Goal: Communication & Community: Share content

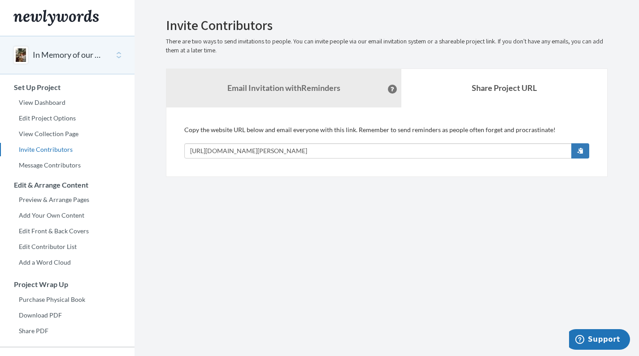
click at [461, 96] on link "Share Project URL" at bounding box center [504, 88] width 206 height 39
click at [580, 150] on span "button" at bounding box center [580, 150] width 6 height 6
click at [71, 218] on link "Add Your Own Content" at bounding box center [67, 215] width 134 height 13
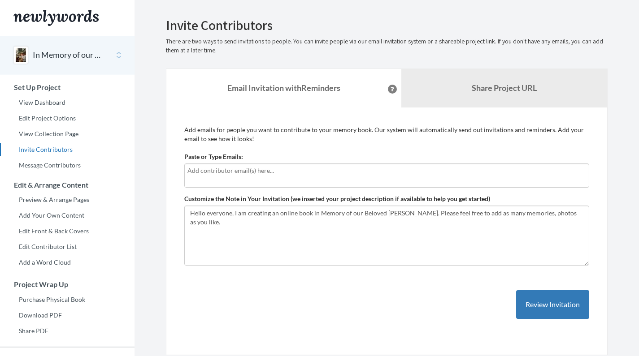
click at [260, 177] on div at bounding box center [386, 176] width 405 height 24
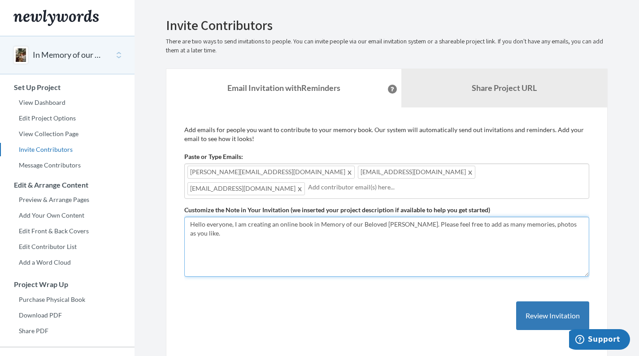
click at [491, 218] on textarea "Hello everyone, I am creating an online book in Memory of our Beloved Martin. P…" at bounding box center [386, 247] width 405 height 60
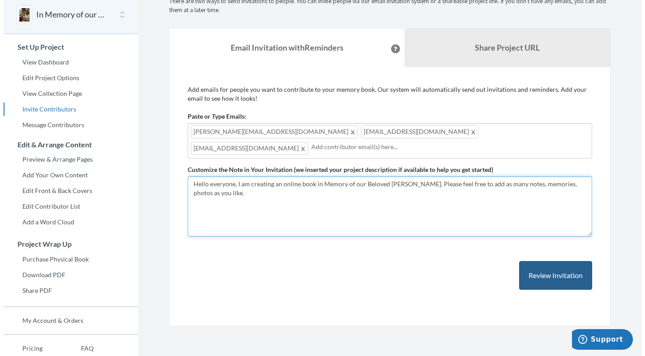
scroll to position [51, 0]
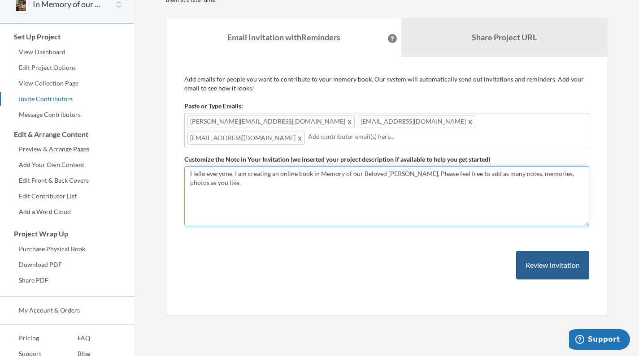
type textarea "Hello everyone, I am creating an online book in Memory of our Beloved [PERSON_N…"
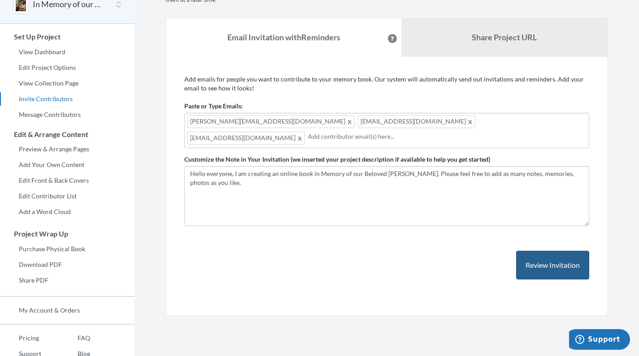
click at [552, 260] on button "Review Invitation" at bounding box center [552, 265] width 73 height 29
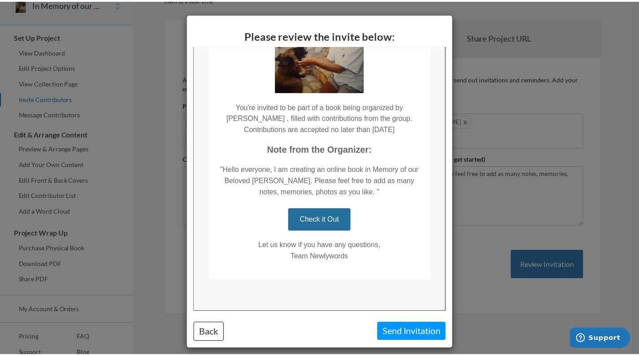
scroll to position [128, 0]
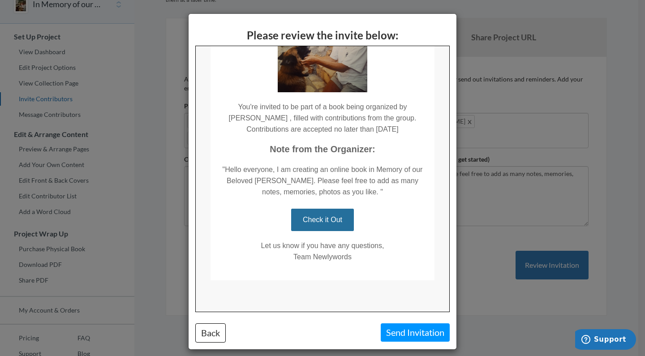
click at [398, 333] on button "Send Invitation" at bounding box center [415, 333] width 69 height 18
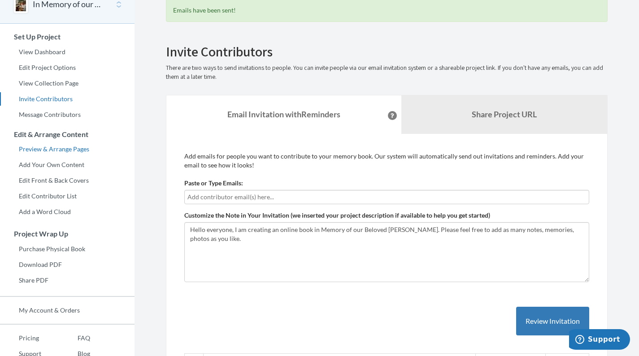
click at [81, 150] on link "Preview & Arrange Pages" at bounding box center [67, 148] width 134 height 13
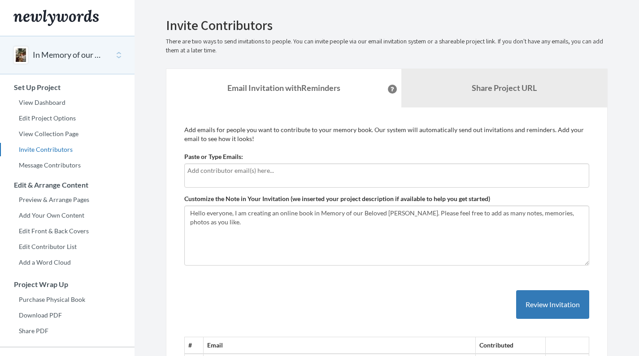
click at [219, 174] on input "text" at bounding box center [386, 171] width 398 height 10
type input "O"
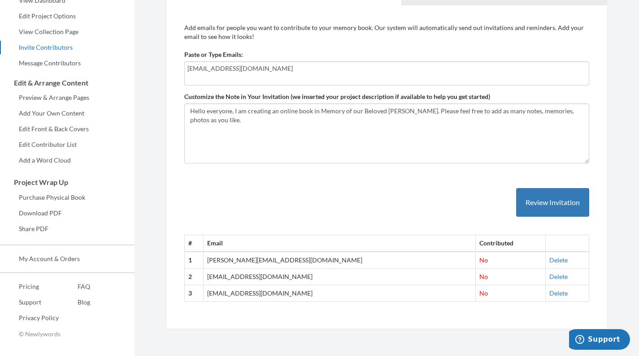
scroll to position [102, 0]
type input "[EMAIL_ADDRESS][DOMAIN_NAME]"
click at [555, 205] on button "Review Invitation" at bounding box center [552, 203] width 73 height 29
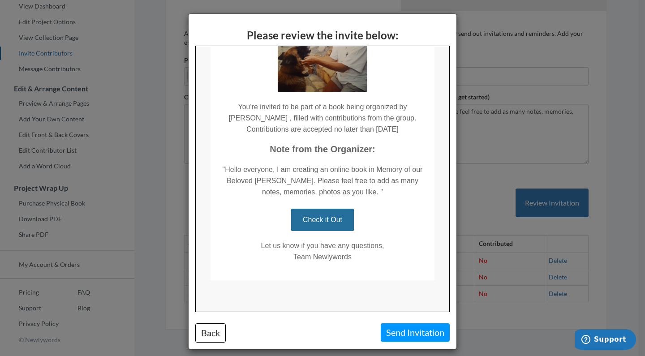
scroll to position [128, 0]
click at [319, 220] on link "Check it Out" at bounding box center [322, 219] width 63 height 22
click at [312, 222] on link "Check it Out" at bounding box center [322, 219] width 63 height 22
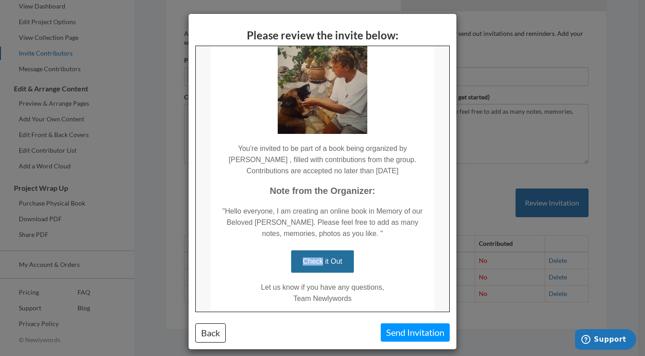
scroll to position [33, 0]
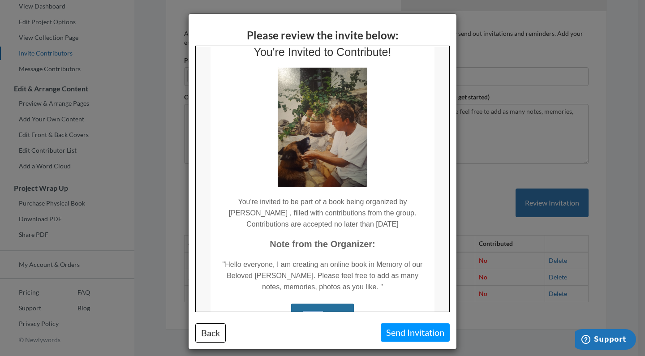
click at [310, 140] on img at bounding box center [322, 127] width 90 height 120
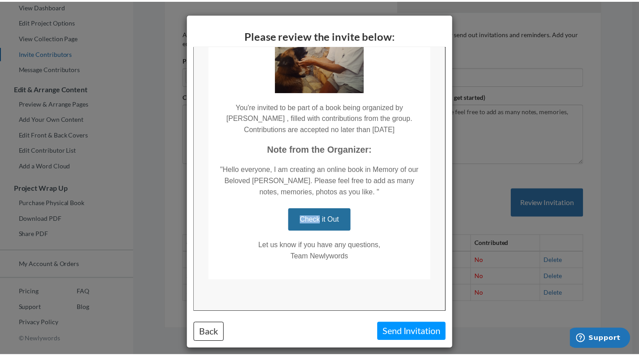
scroll to position [128, 0]
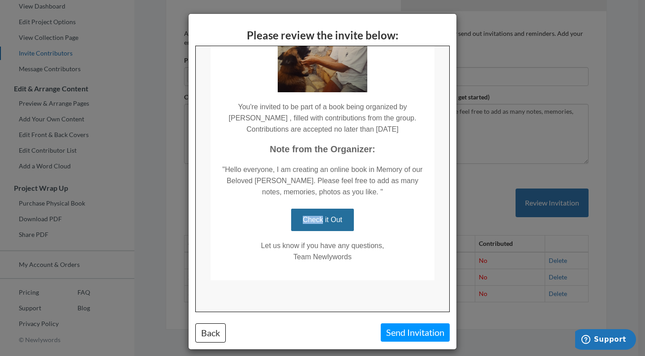
click at [314, 220] on link "Check it Out" at bounding box center [322, 219] width 63 height 22
click at [410, 331] on button "Send Invitation" at bounding box center [415, 333] width 69 height 18
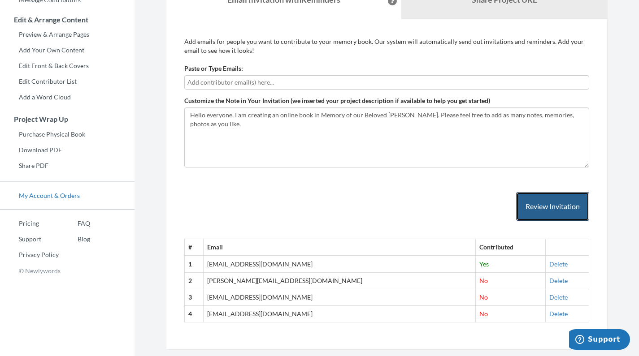
scroll to position [164, 0]
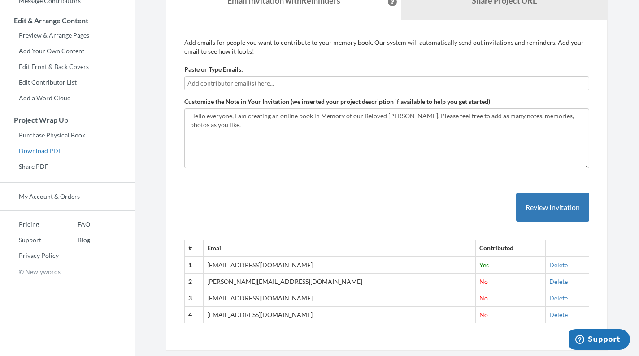
click at [46, 150] on link "Download PDF" at bounding box center [67, 150] width 134 height 13
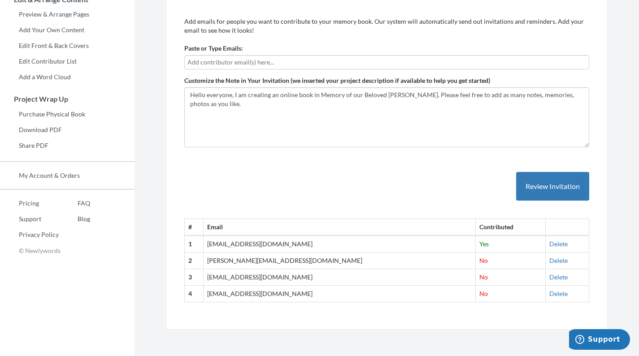
scroll to position [184, 0]
